Goal: Task Accomplishment & Management: Manage account settings

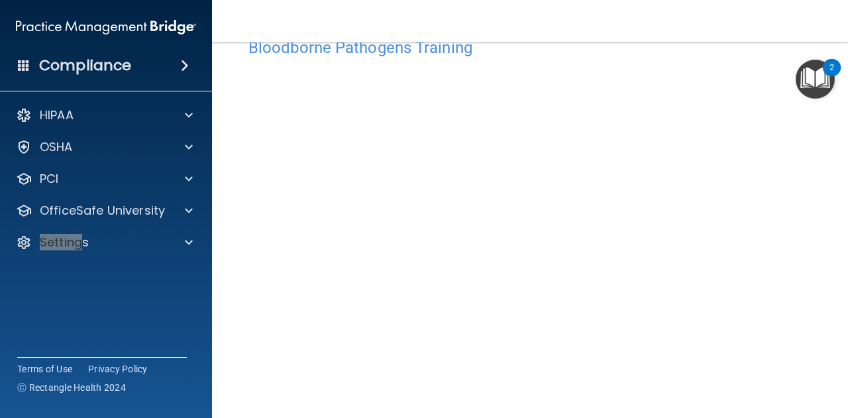
scroll to position [38, 0]
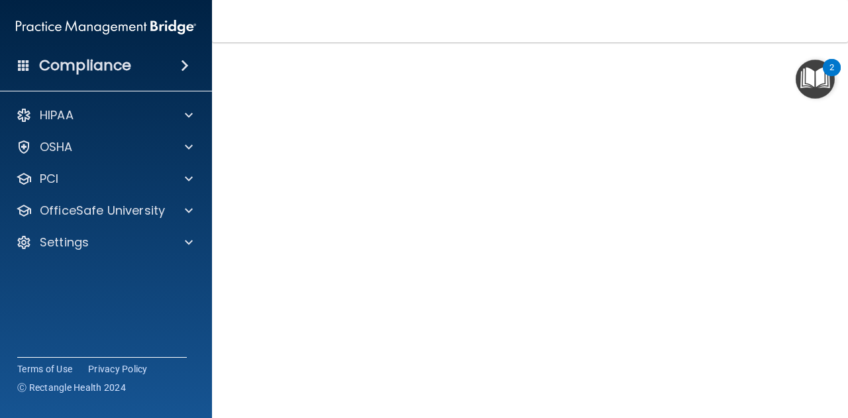
scroll to position [58, 0]
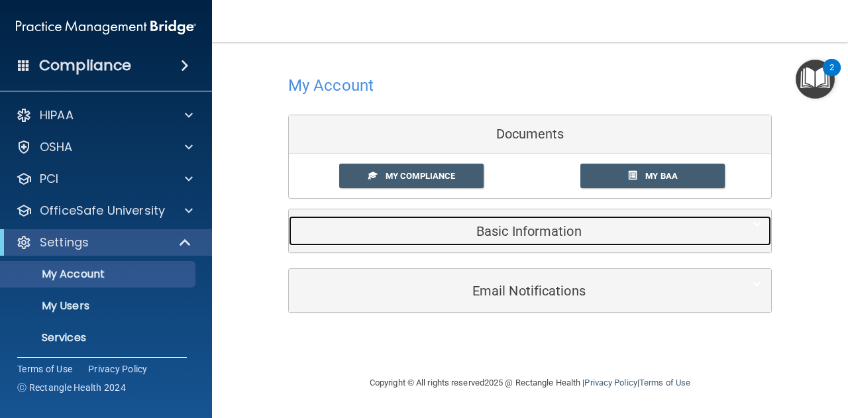
click at [525, 244] on div "Basic Information" at bounding box center [510, 231] width 442 height 30
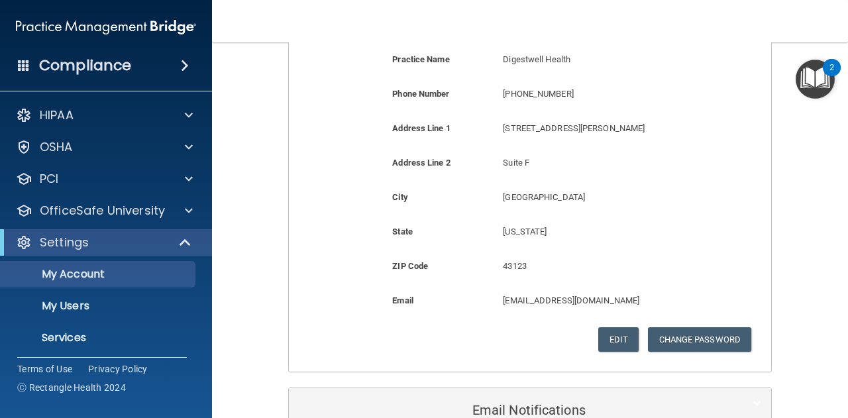
scroll to position [371, 0]
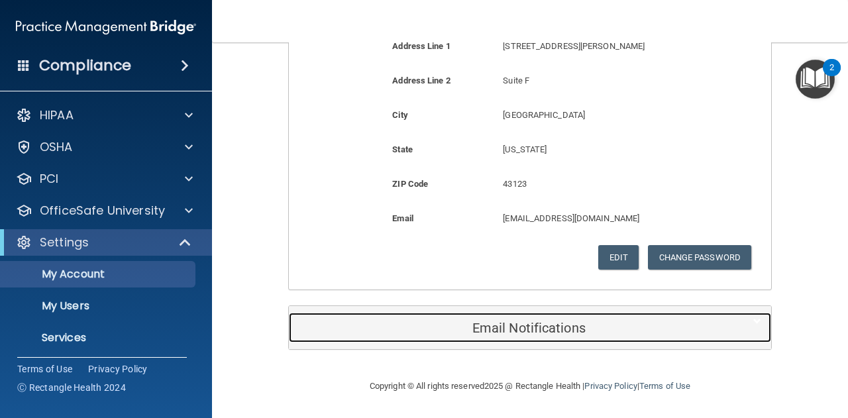
click at [534, 324] on h5 "Email Notifications" at bounding box center [510, 328] width 422 height 15
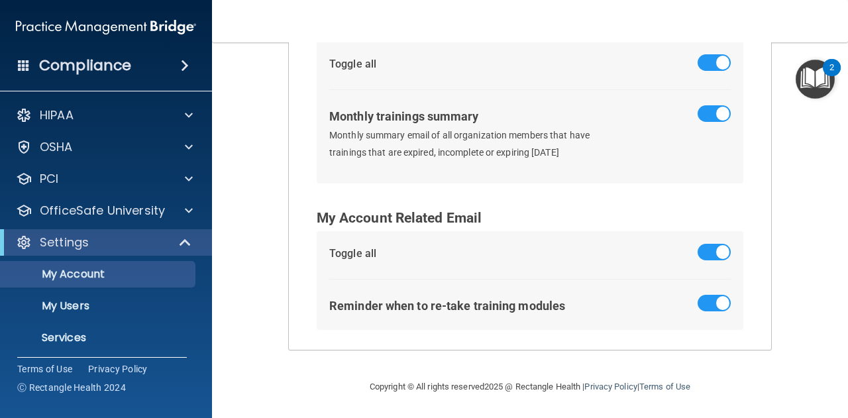
scroll to position [724, 0]
click at [87, 307] on p "My Users" at bounding box center [99, 305] width 181 height 13
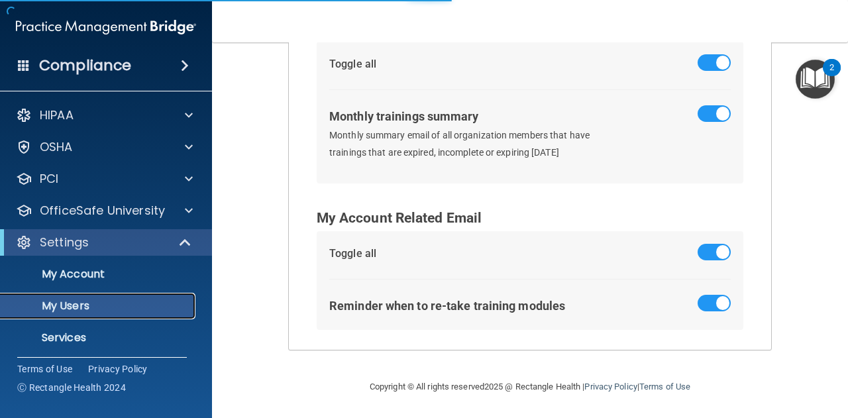
select select "20"
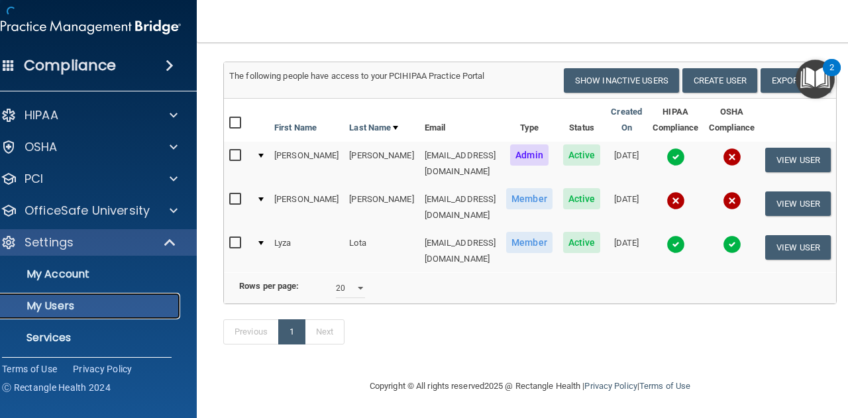
scroll to position [86, 0]
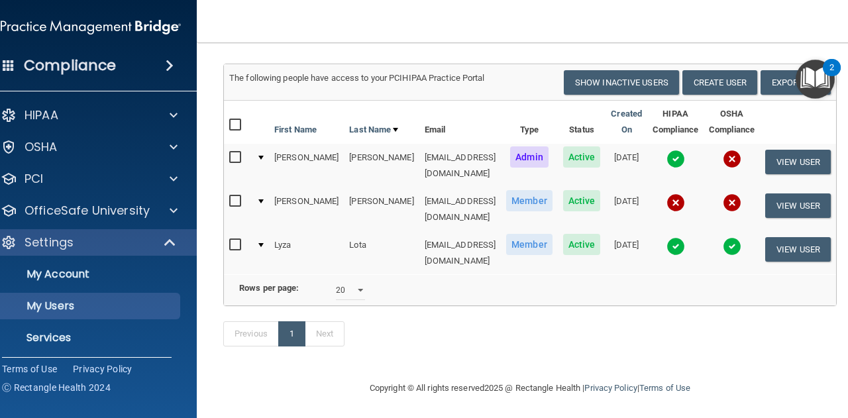
click at [729, 161] on img at bounding box center [731, 159] width 19 height 19
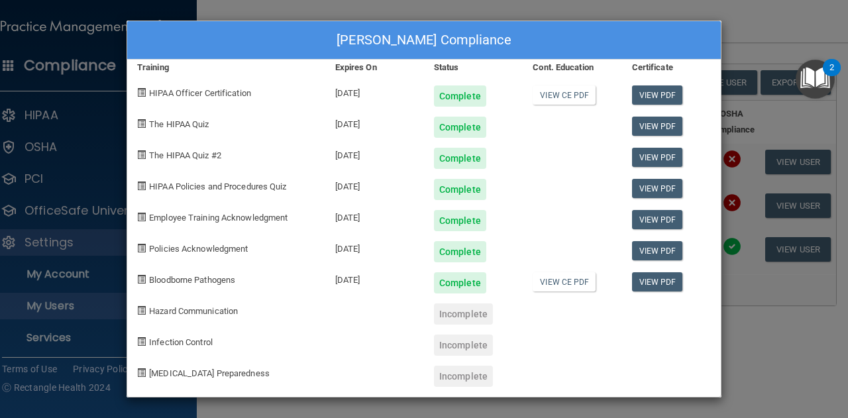
click at [783, 346] on div "Frances Horenstein's Compliance Training Expires On Status Cont. Education Cert…" at bounding box center [424, 209] width 848 height 418
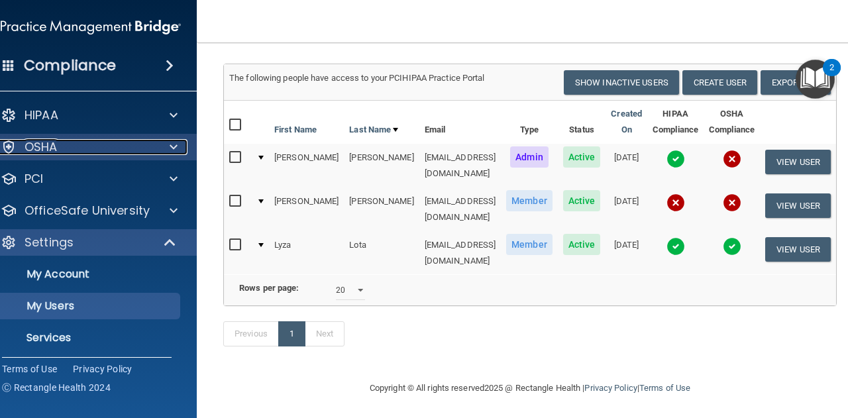
click at [170, 150] on span at bounding box center [174, 147] width 8 height 16
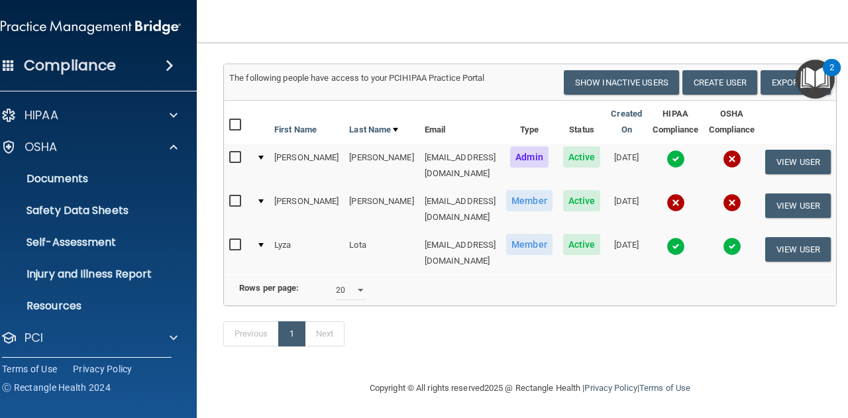
click at [74, 256] on ul "Documents Safety Data Sheets Self-Assessment Injury and Illness Report Resources" at bounding box center [92, 239] width 240 height 159
click at [75, 242] on p "Self-Assessment" at bounding box center [83, 242] width 181 height 13
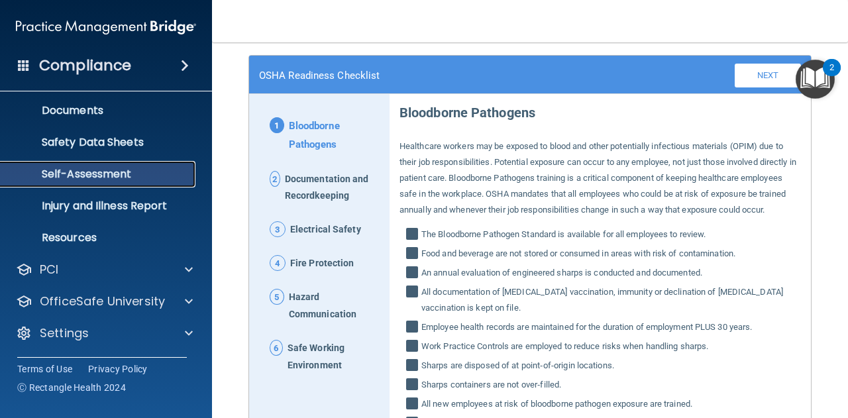
scroll to position [83, 0]
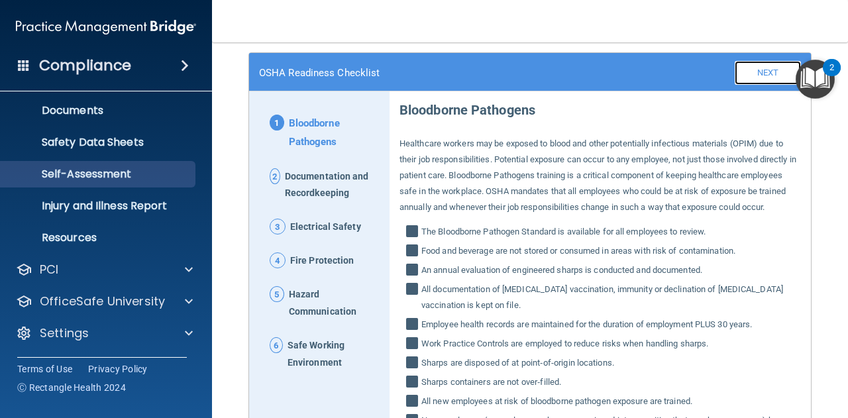
click at [753, 77] on link "Next" at bounding box center [767, 73] width 66 height 24
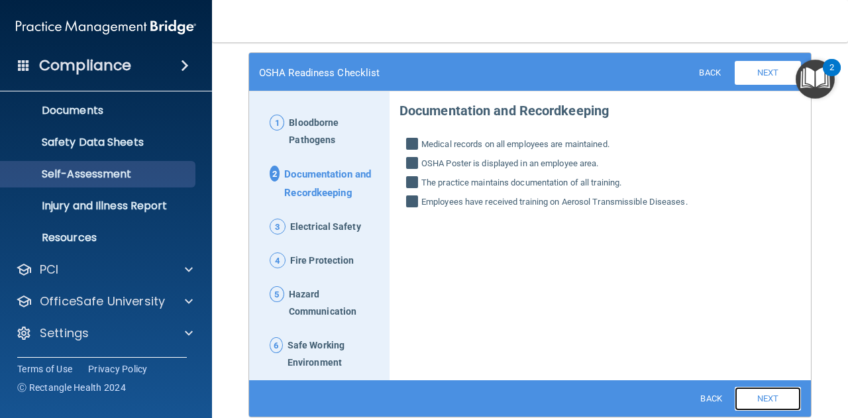
click at [751, 402] on link "Next" at bounding box center [767, 399] width 66 height 24
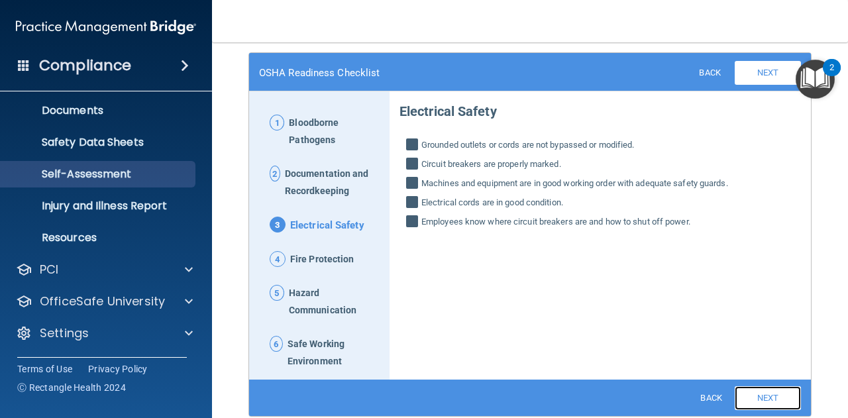
click at [751, 402] on link "Next" at bounding box center [767, 398] width 66 height 24
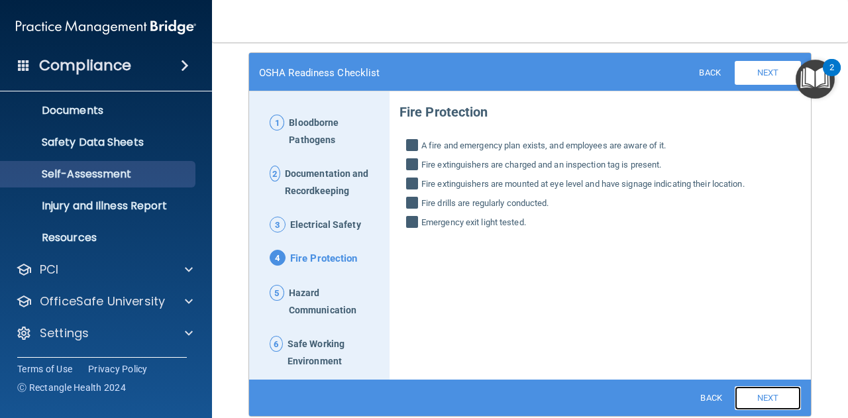
click at [751, 402] on link "Next" at bounding box center [767, 398] width 66 height 24
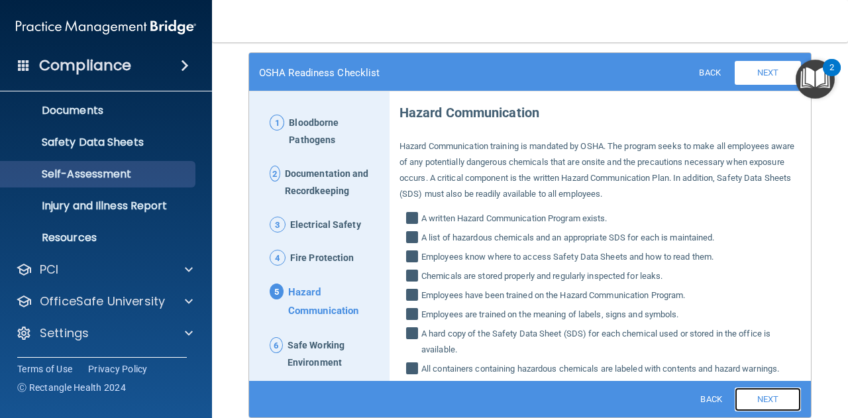
click at [751, 402] on link "Next" at bounding box center [767, 399] width 66 height 24
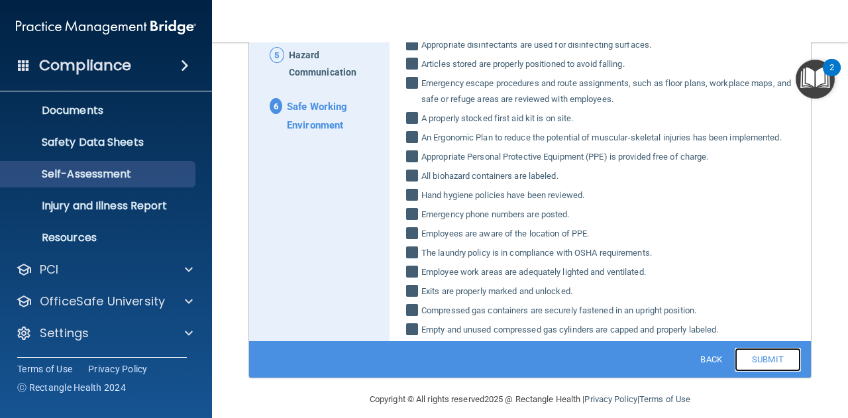
scroll to position [321, 0]
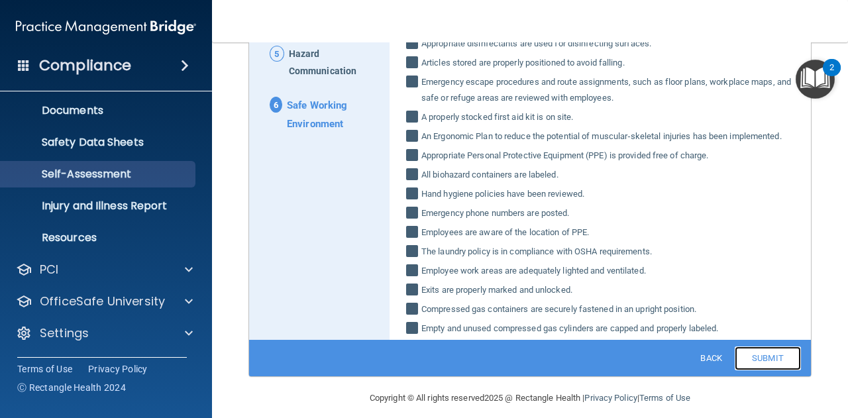
click at [763, 354] on link "Submit" at bounding box center [767, 358] width 66 height 24
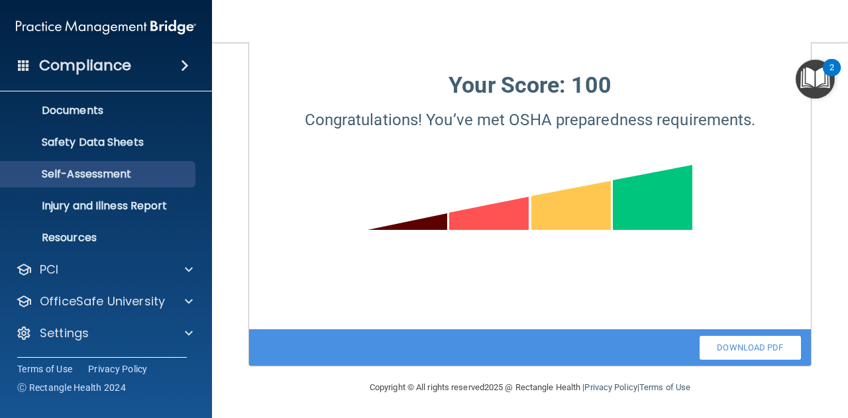
scroll to position [154, 0]
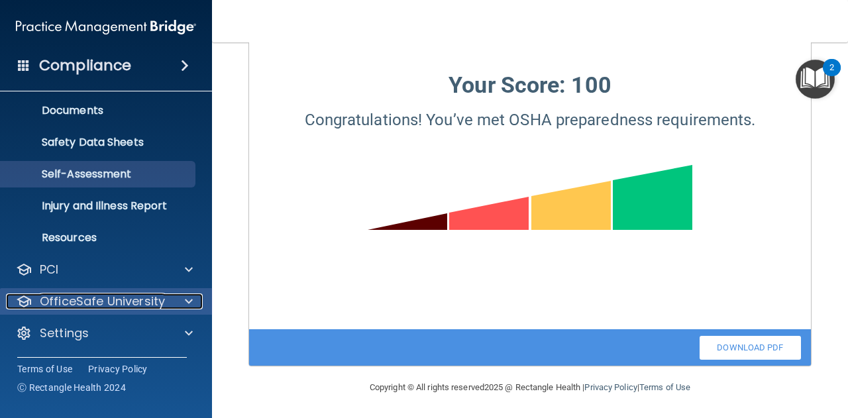
click at [172, 297] on div at bounding box center [186, 301] width 33 height 16
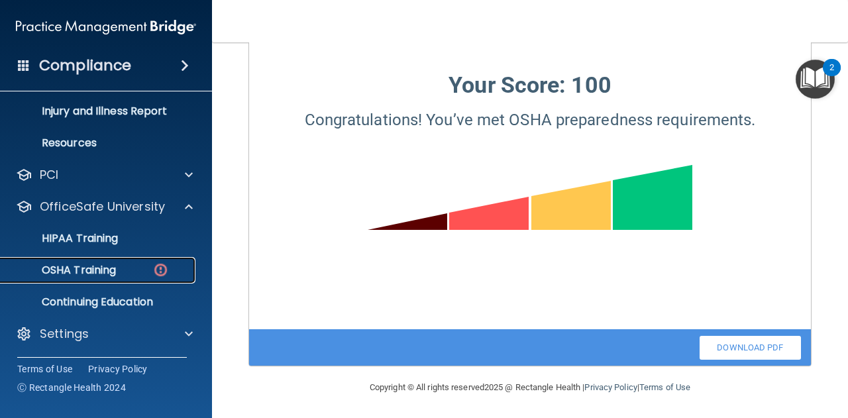
click at [115, 272] on p "OSHA Training" at bounding box center [62, 270] width 107 height 13
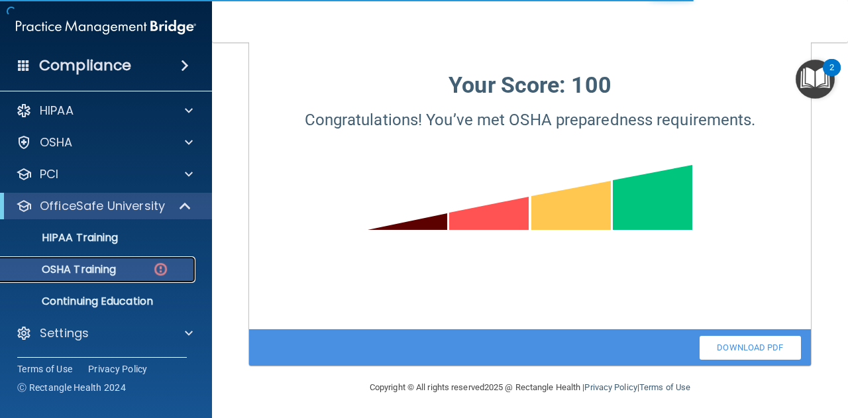
scroll to position [475, 0]
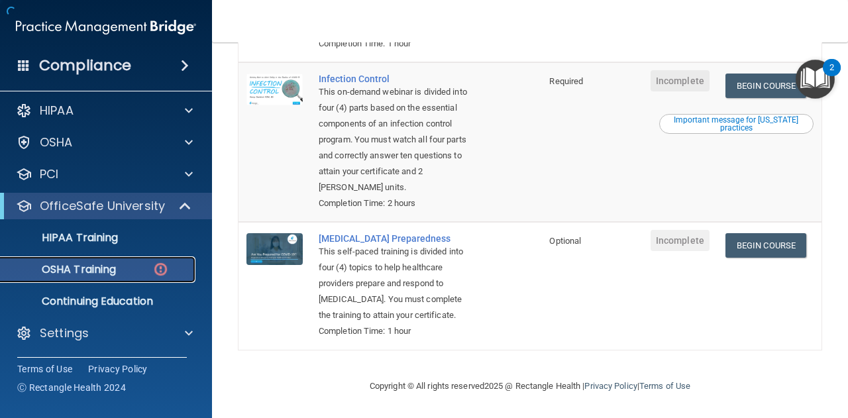
click at [164, 268] on img at bounding box center [160, 269] width 17 height 17
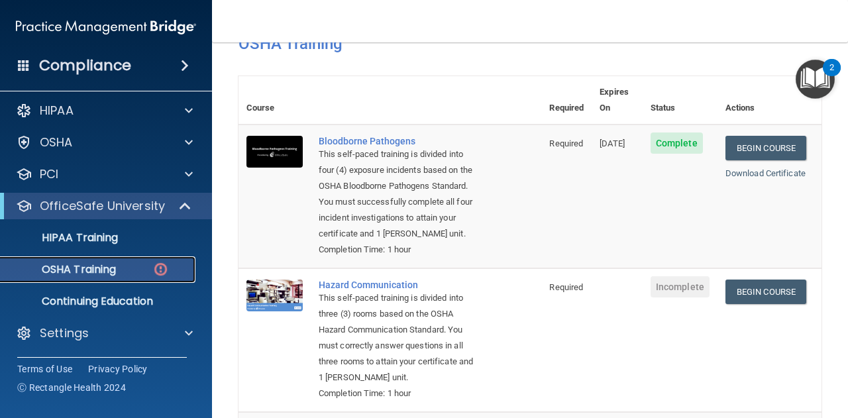
scroll to position [75, 0]
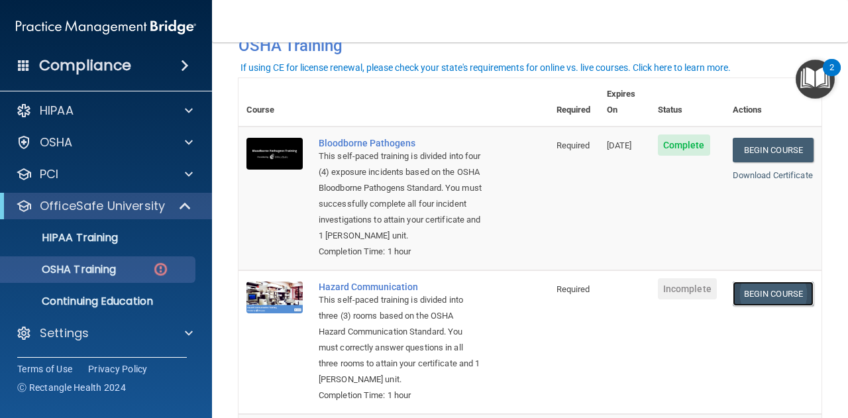
click at [769, 294] on link "Begin Course" at bounding box center [772, 293] width 81 height 25
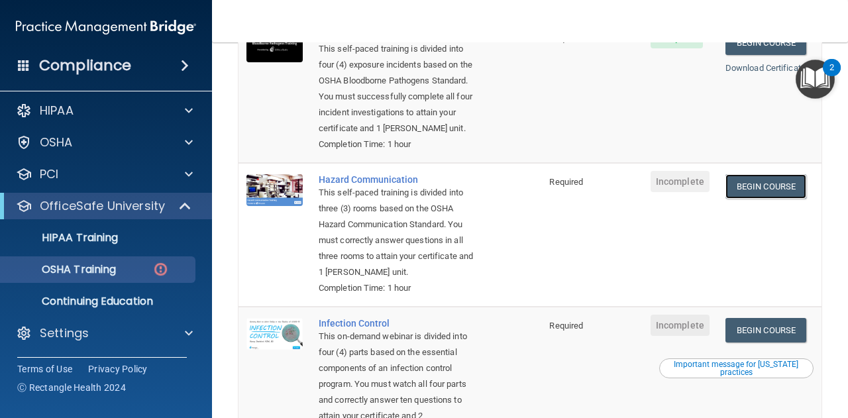
scroll to position [183, 0]
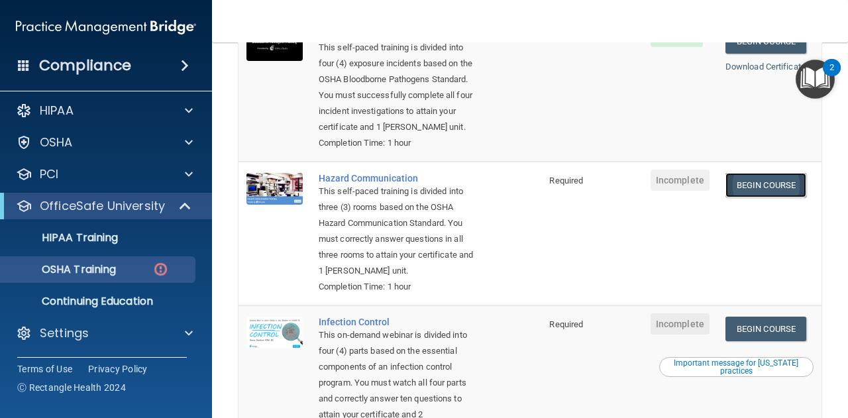
click at [761, 194] on link "Begin Course" at bounding box center [765, 185] width 81 height 25
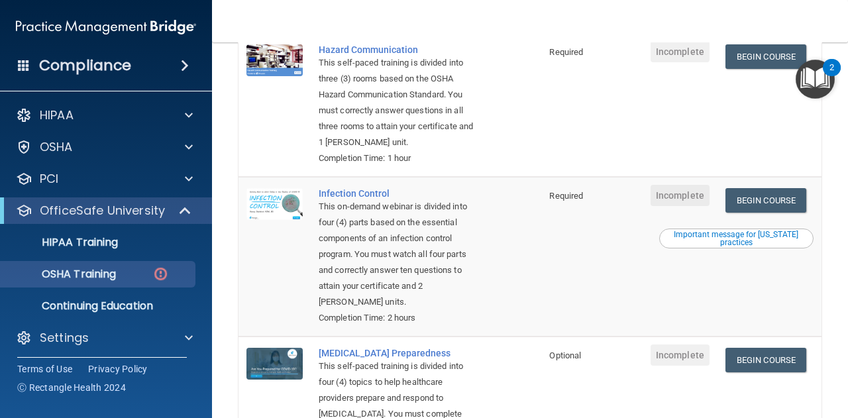
scroll to position [313, 0]
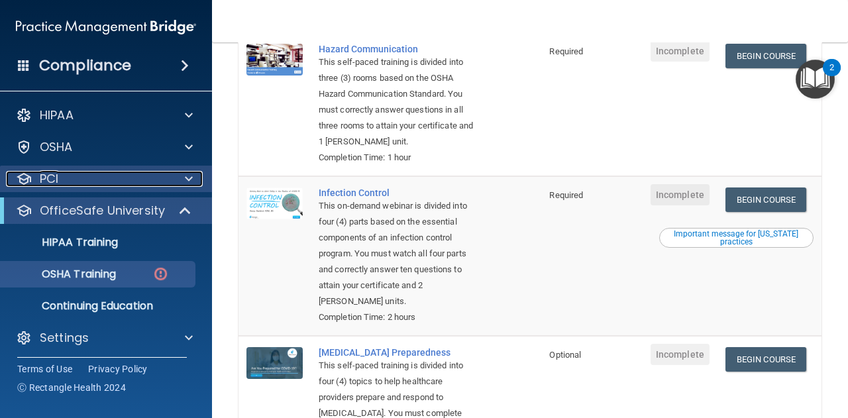
click at [55, 186] on p "PCI" at bounding box center [49, 179] width 19 height 16
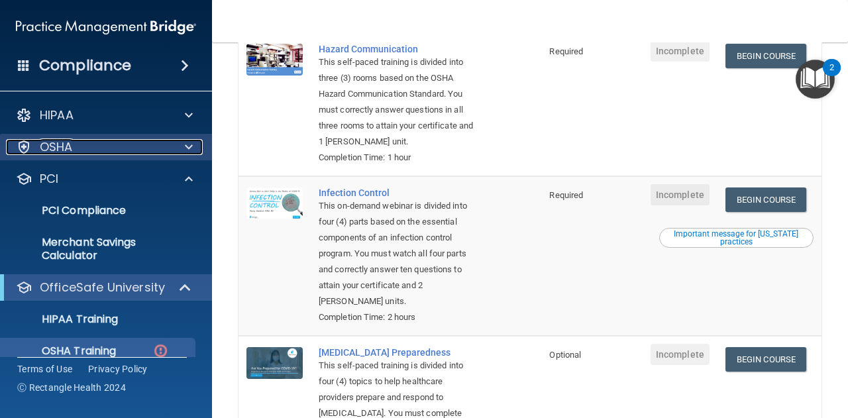
click at [56, 141] on p "OSHA" at bounding box center [56, 147] width 33 height 16
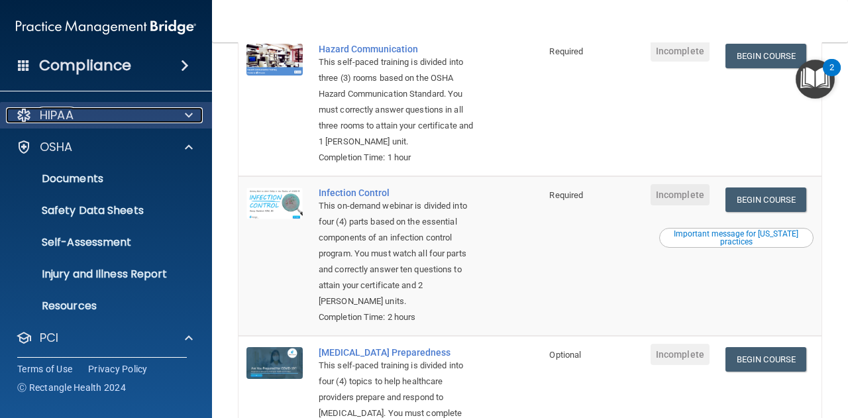
click at [65, 111] on p "HIPAA" at bounding box center [57, 115] width 34 height 16
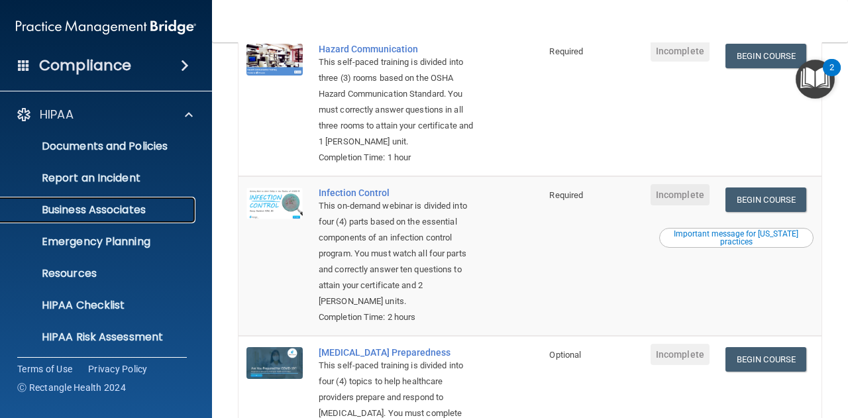
click at [64, 205] on p "Business Associates" at bounding box center [99, 209] width 181 height 13
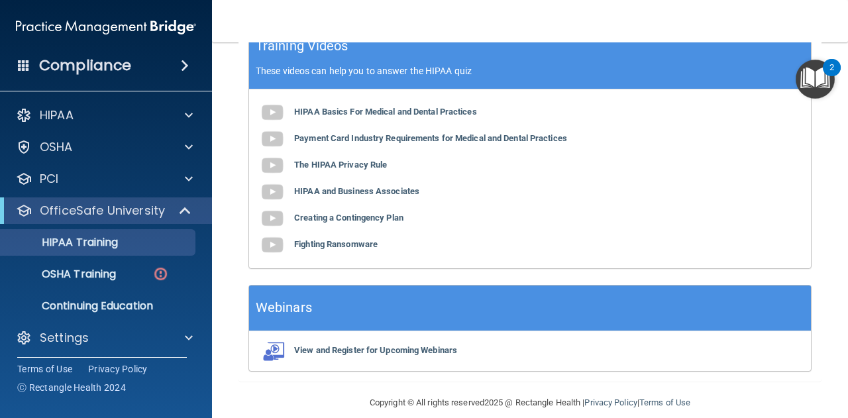
scroll to position [497, 0]
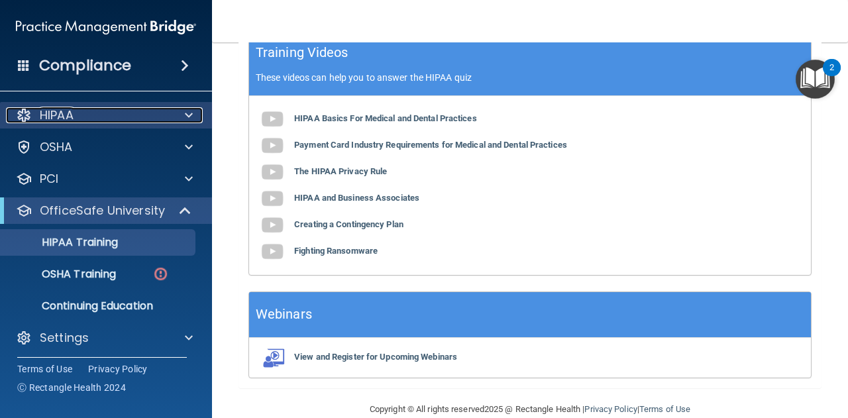
click at [195, 115] on div at bounding box center [186, 115] width 33 height 16
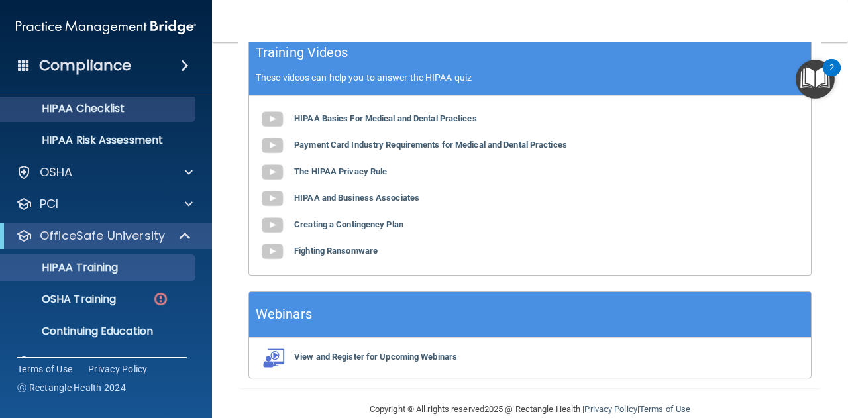
scroll to position [226, 0]
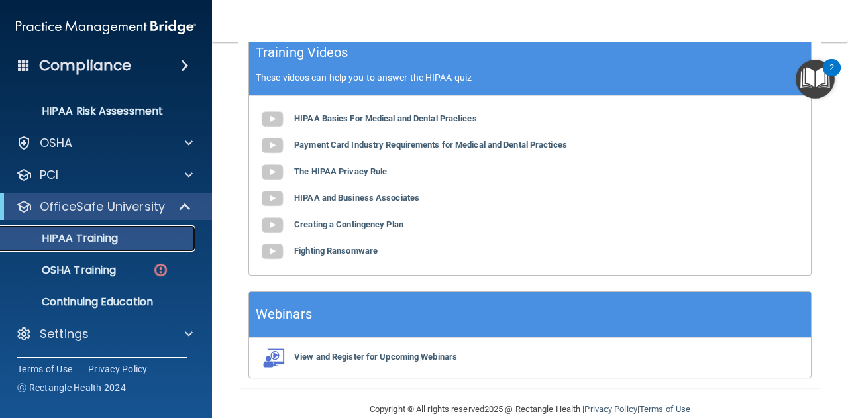
click at [72, 234] on p "HIPAA Training" at bounding box center [63, 238] width 109 height 13
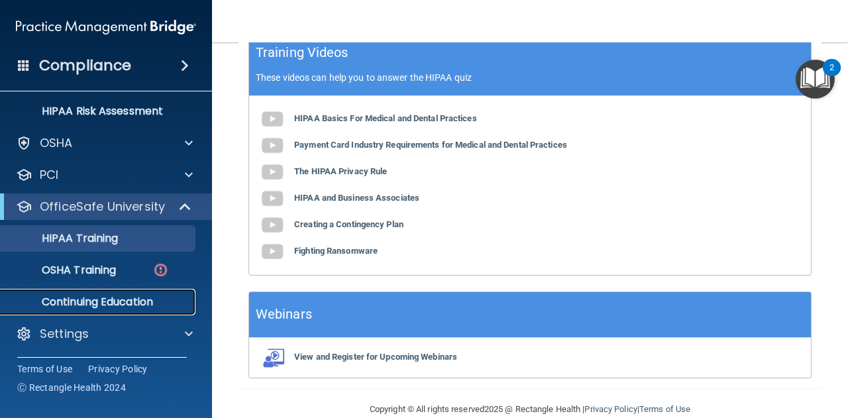
click at [105, 297] on p "Continuing Education" at bounding box center [99, 301] width 181 height 13
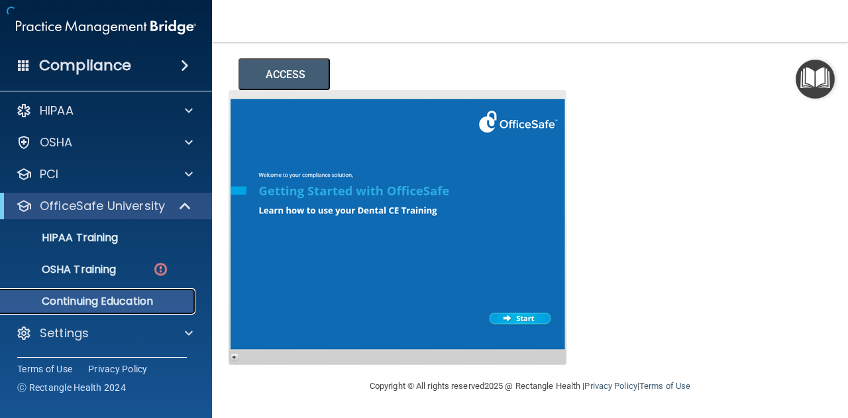
scroll to position [204, 0]
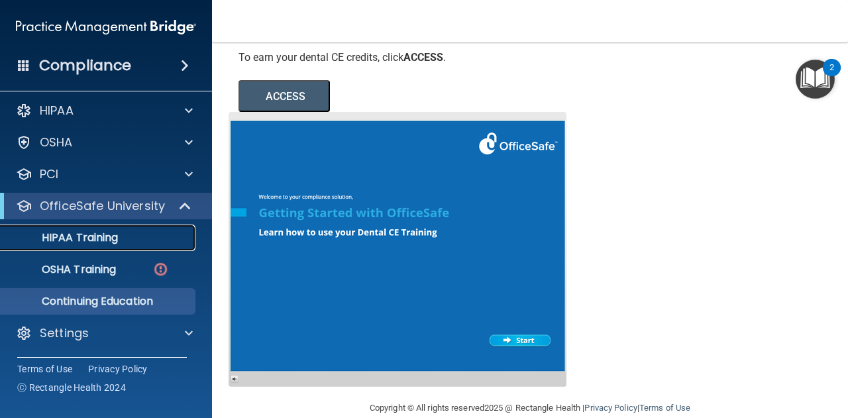
click at [81, 244] on p "HIPAA Training" at bounding box center [63, 237] width 109 height 13
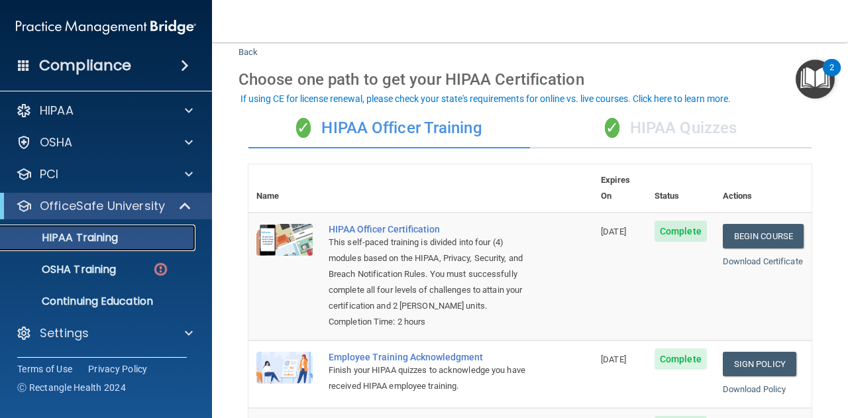
scroll to position [36, 0]
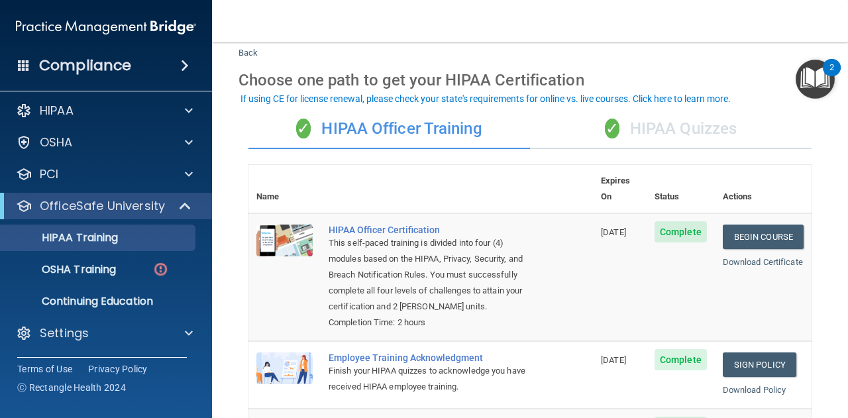
click at [722, 129] on div "✓ HIPAA Quizzes" at bounding box center [670, 129] width 281 height 40
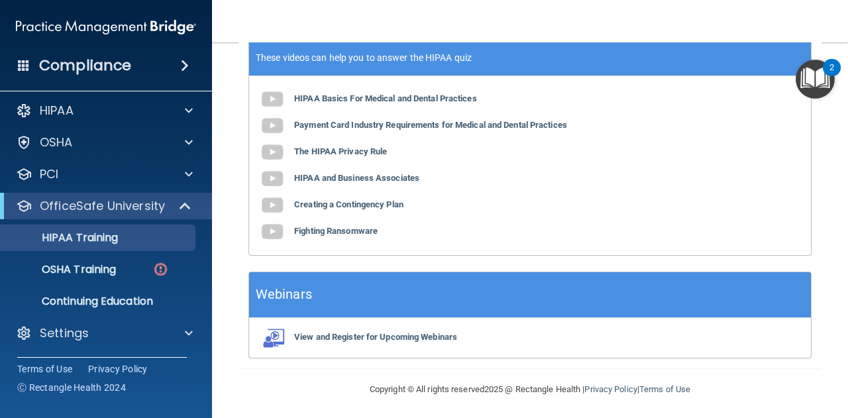
scroll to position [0, 0]
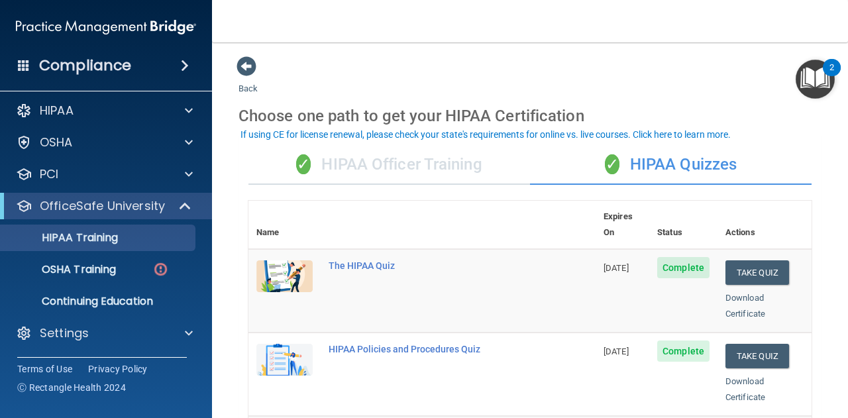
click at [384, 149] on div "✓ HIPAA Officer Training" at bounding box center [388, 165] width 281 height 40
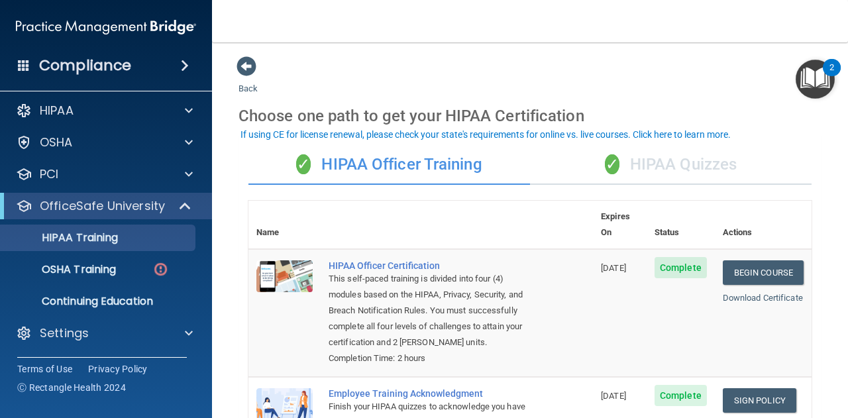
click at [186, 61] on span at bounding box center [185, 66] width 8 height 16
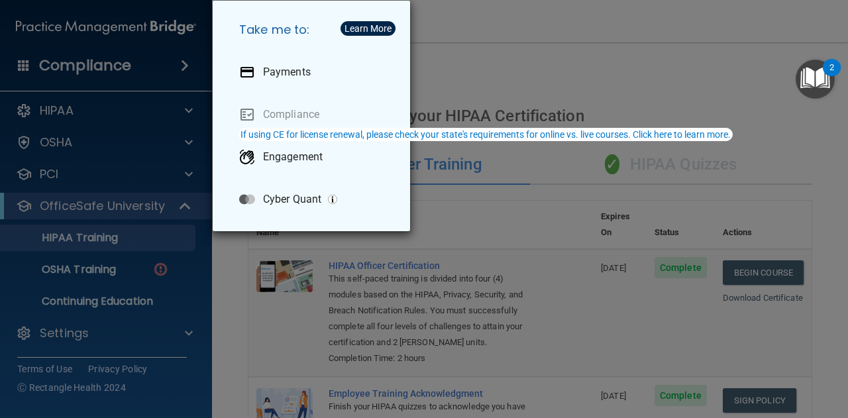
click at [100, 179] on div "Take me to: Payments Compliance Engagement Cyber Quant" at bounding box center [424, 209] width 848 height 418
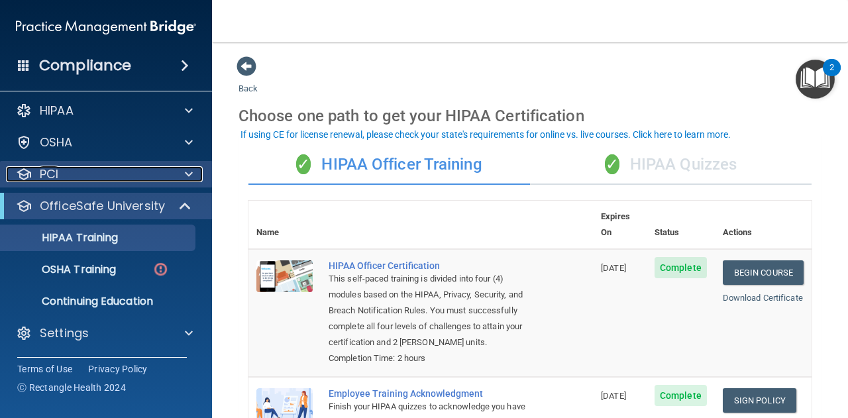
click at [184, 175] on div at bounding box center [186, 174] width 33 height 16
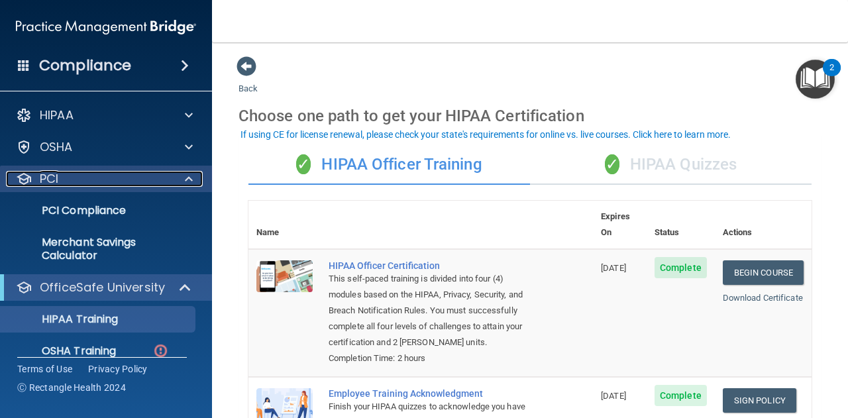
scroll to position [2, 0]
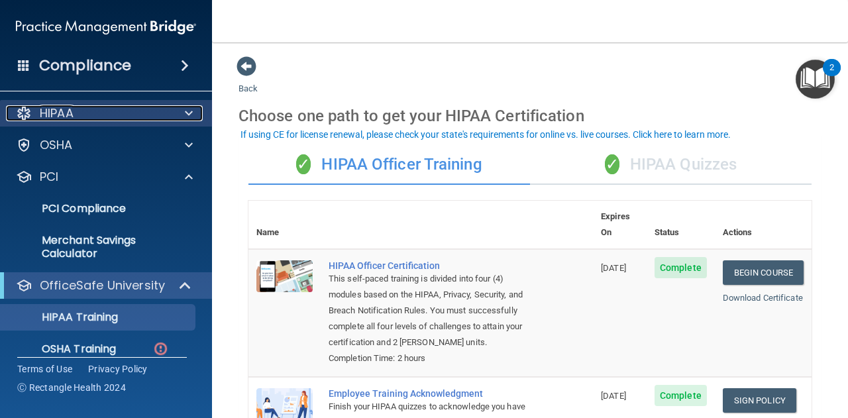
click at [187, 111] on span at bounding box center [189, 113] width 8 height 16
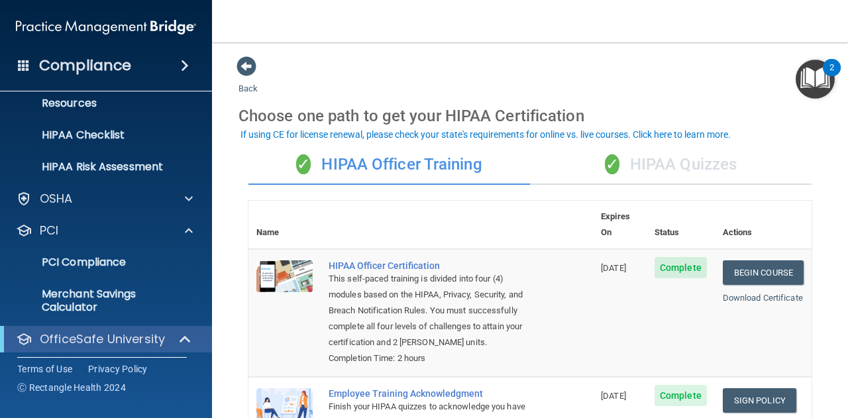
scroll to position [303, 0]
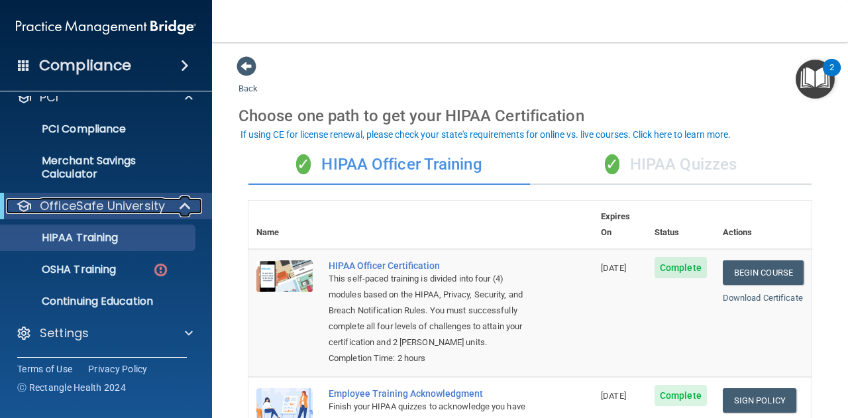
click at [189, 207] on span at bounding box center [186, 206] width 11 height 16
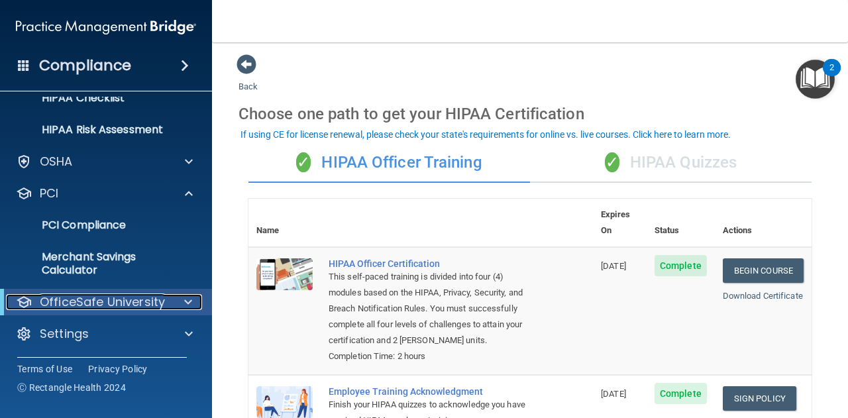
scroll to position [0, 0]
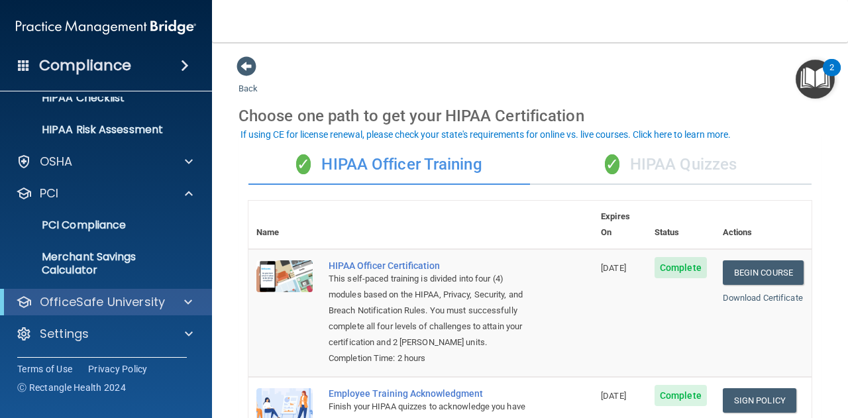
click at [687, 163] on div "✓ HIPAA Quizzes" at bounding box center [670, 165] width 281 height 40
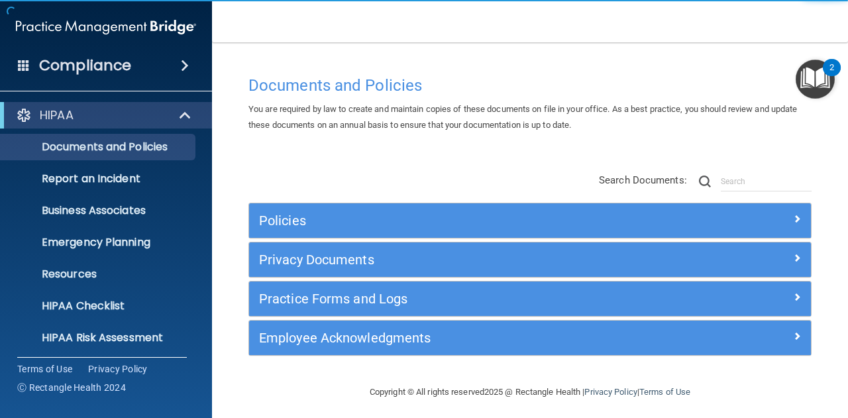
scroll to position [7, 0]
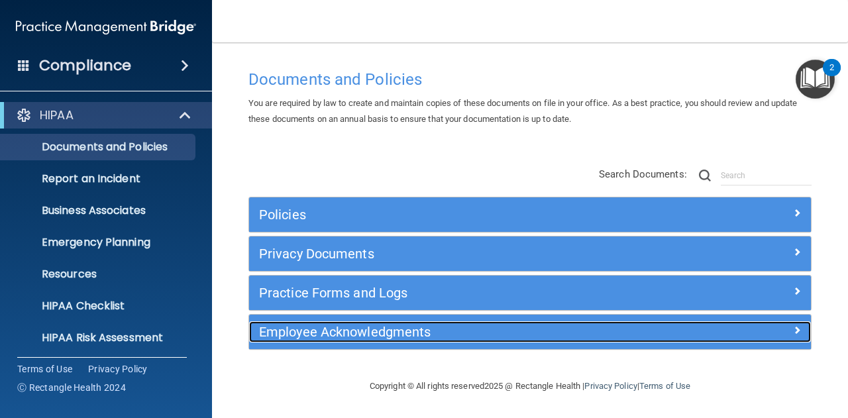
click at [464, 341] on div "Employee Acknowledgments" at bounding box center [459, 331] width 421 height 21
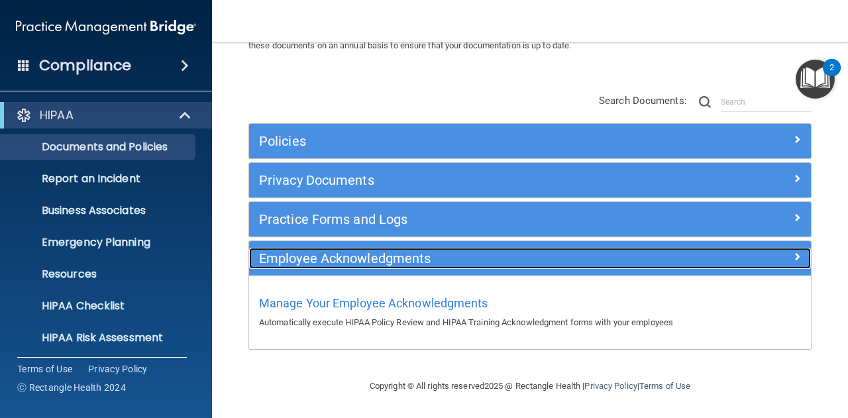
scroll to position [79, 0]
click at [792, 256] on div at bounding box center [740, 256] width 140 height 16
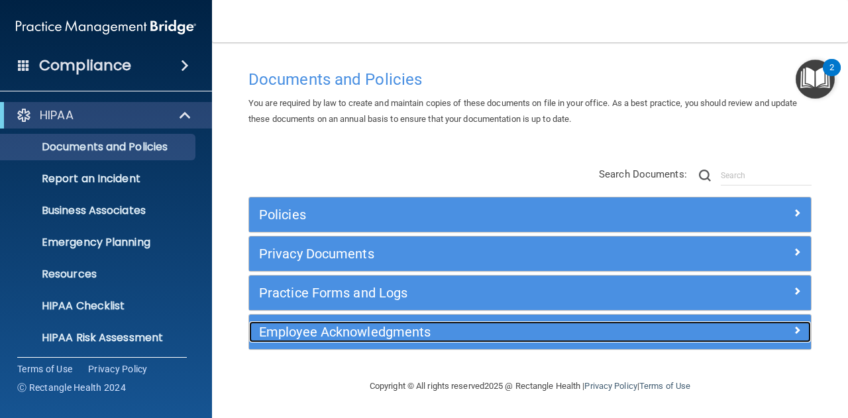
scroll to position [7, 0]
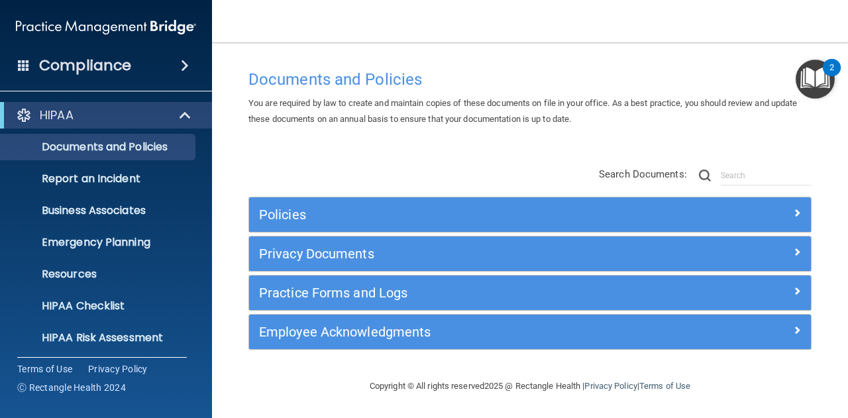
click at [761, 318] on div "Employee Acknowledgments" at bounding box center [530, 332] width 562 height 34
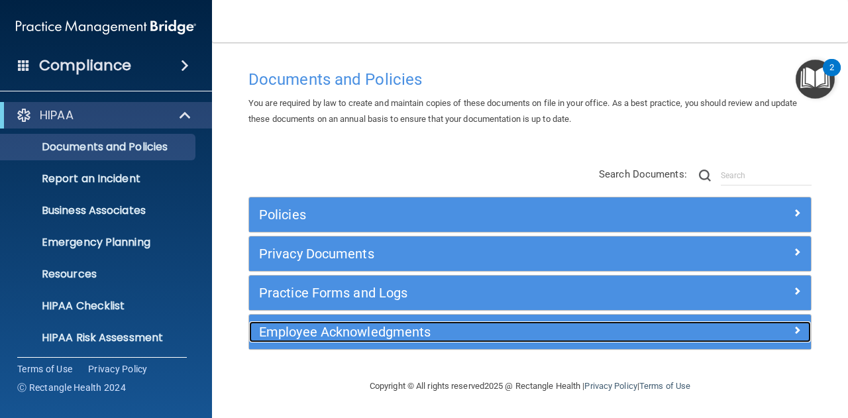
click at [793, 329] on span at bounding box center [797, 330] width 8 height 16
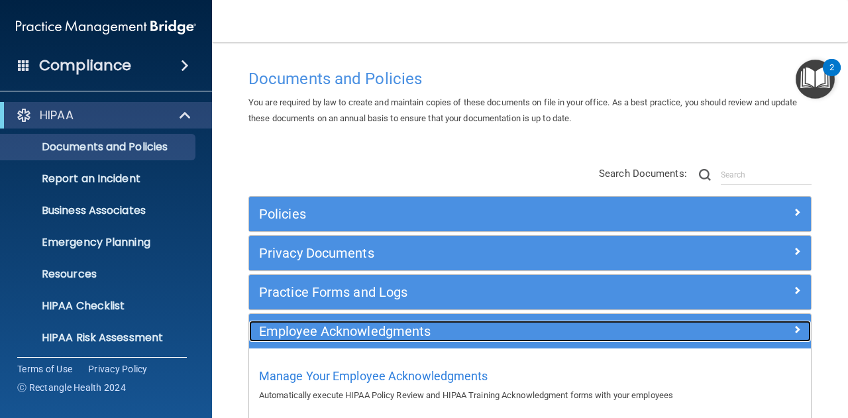
scroll to position [79, 0]
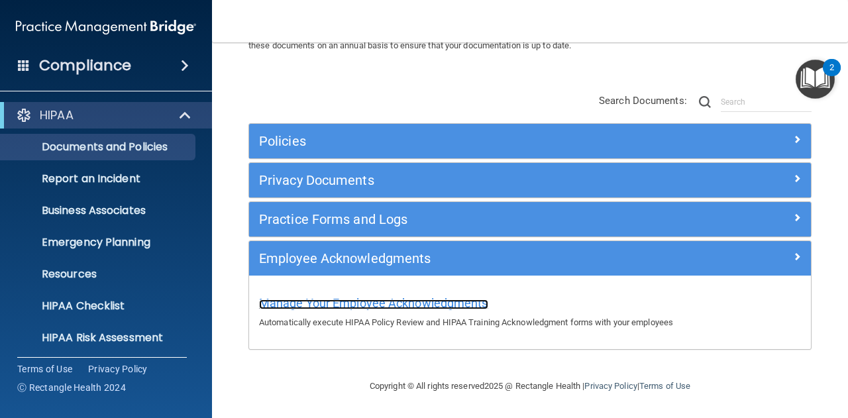
click at [332, 304] on span "Manage Your Employee Acknowledgments" at bounding box center [373, 303] width 229 height 14
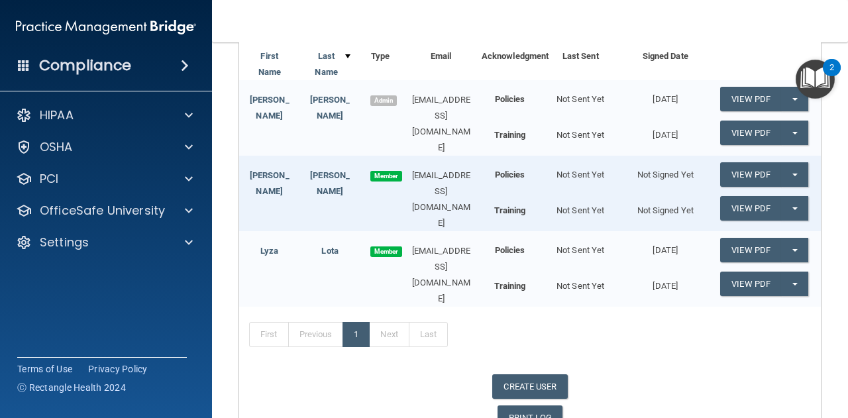
scroll to position [168, 0]
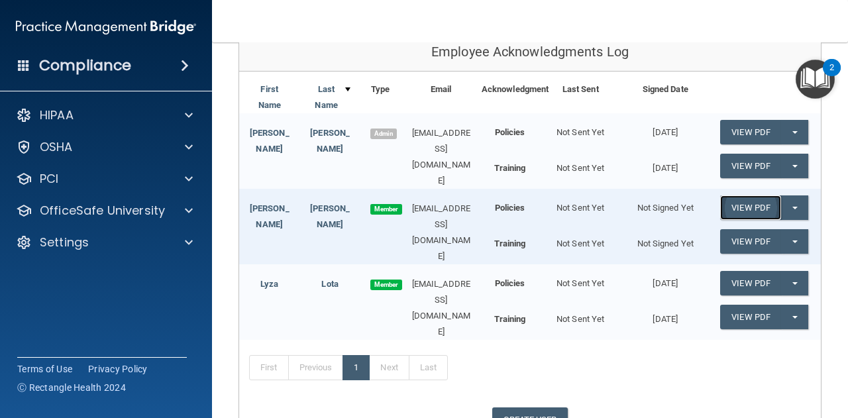
click at [761, 207] on link "View PDF" at bounding box center [750, 207] width 61 height 25
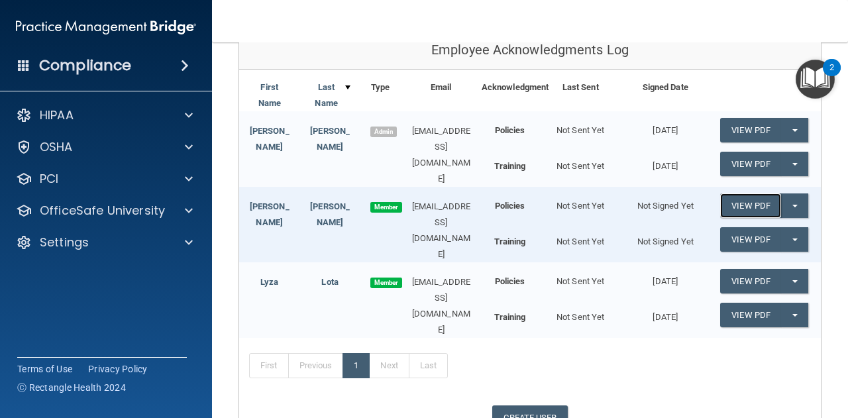
scroll to position [162, 0]
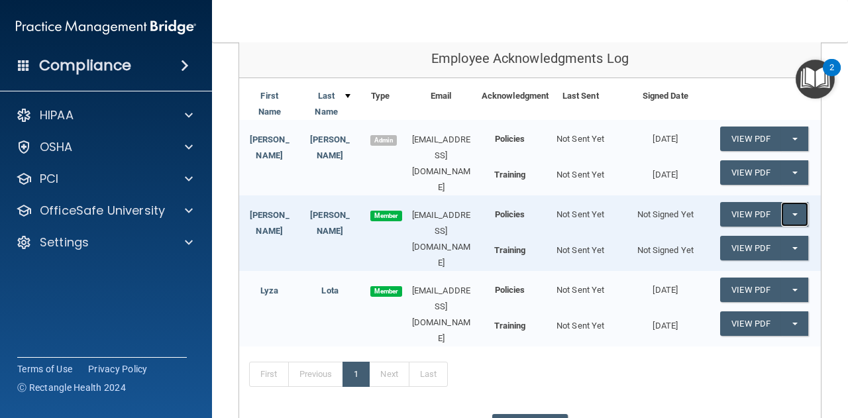
click at [788, 214] on button "Split button!" at bounding box center [794, 214] width 27 height 25
click at [627, 388] on div "First Previous 1 Next Last" at bounding box center [529, 376] width 581 height 61
click at [793, 319] on button "Split button!" at bounding box center [794, 323] width 27 height 25
click at [792, 289] on span "button" at bounding box center [794, 290] width 5 height 3
click at [785, 255] on button "Split button!" at bounding box center [794, 248] width 27 height 25
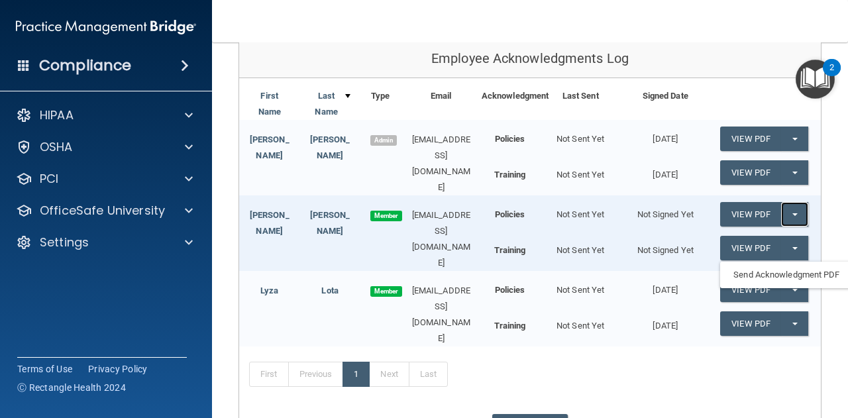
click at [783, 206] on button "Split button!" at bounding box center [794, 214] width 27 height 25
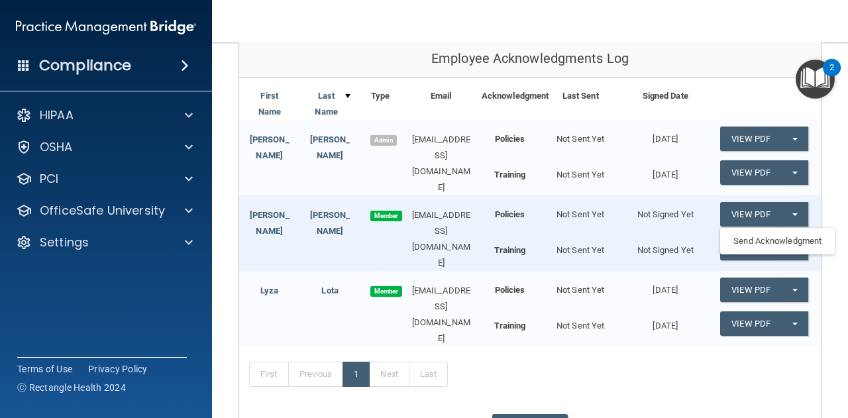
click at [393, 416] on div "CREATE USER" at bounding box center [529, 426] width 581 height 25
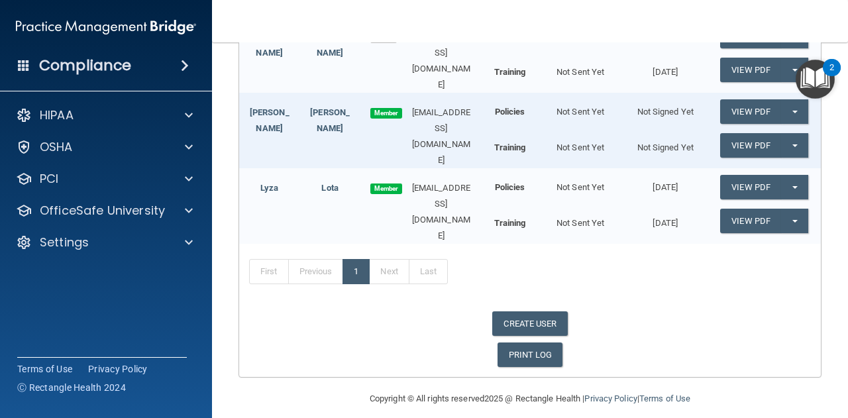
scroll to position [0, 0]
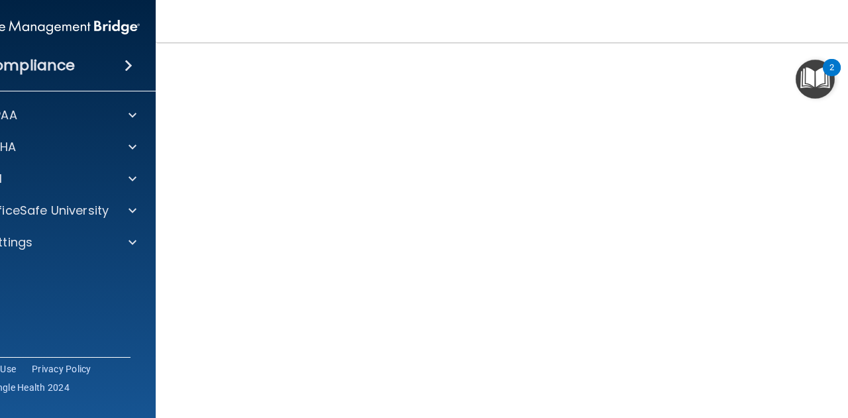
scroll to position [60, 0]
click at [834, 86] on img "Open Resource Center, 2 new notifications" at bounding box center [814, 79] width 39 height 39
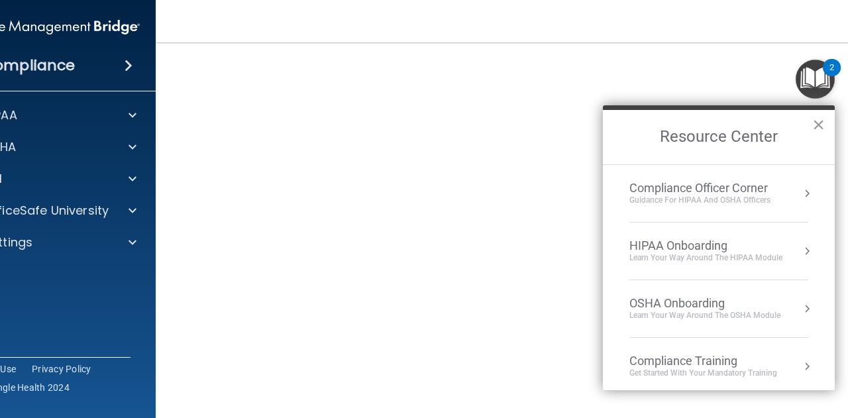
click at [816, 127] on button "×" at bounding box center [818, 124] width 13 height 21
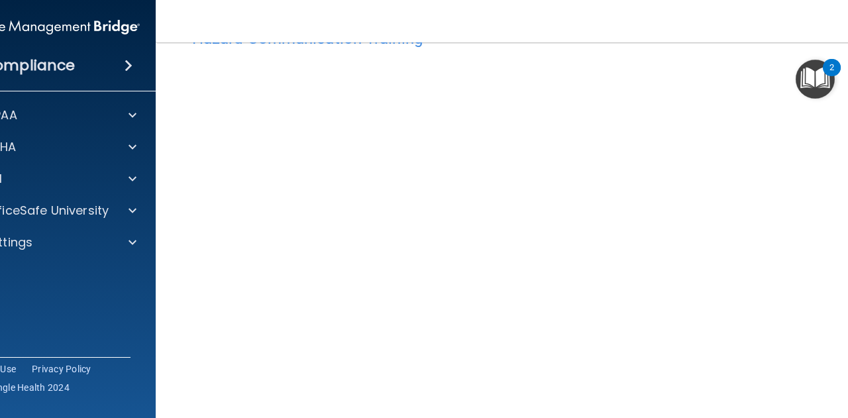
scroll to position [48, 0]
click at [832, 68] on div "2" at bounding box center [831, 76] width 5 height 17
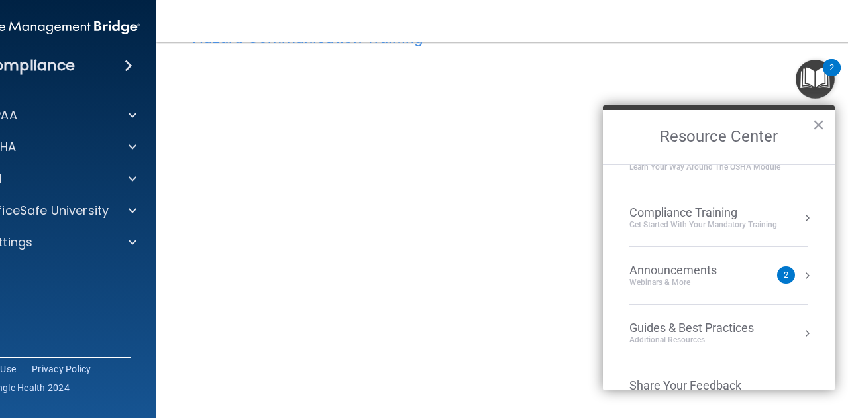
scroll to position [148, 0]
click at [818, 123] on button "×" at bounding box center [818, 124] width 13 height 21
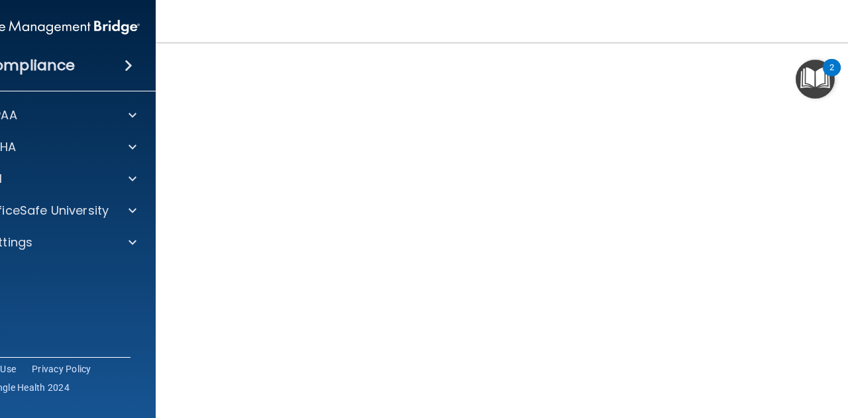
scroll to position [0, 0]
